Goal: Find specific page/section: Find specific page/section

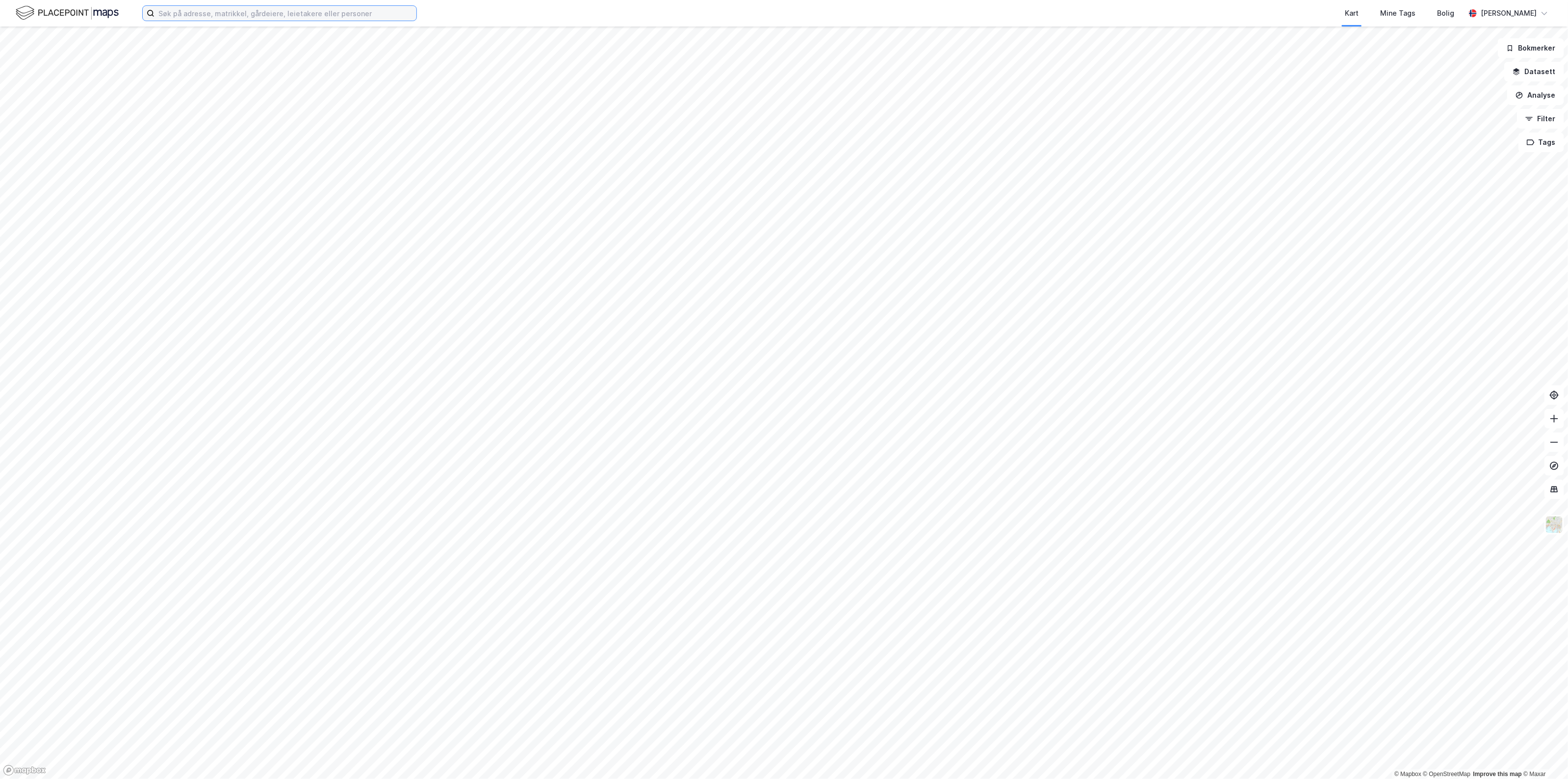
click at [193, 15] on input at bounding box center [285, 13] width 262 height 15
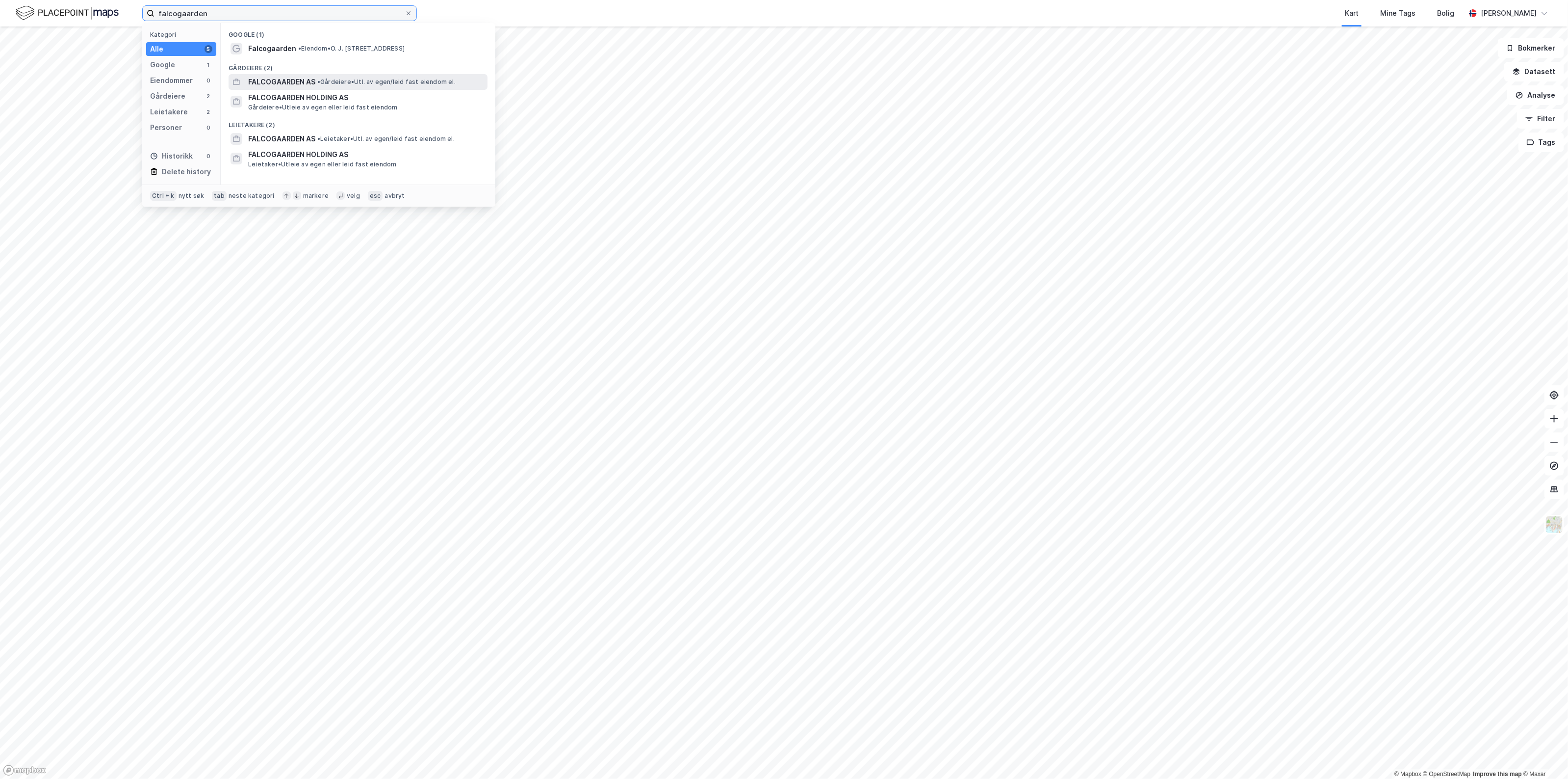
type input "falcogaarden"
click at [293, 77] on span "FALCOGAARDEN AS" at bounding box center [282, 82] width 67 height 12
